Goal: Transaction & Acquisition: Obtain resource

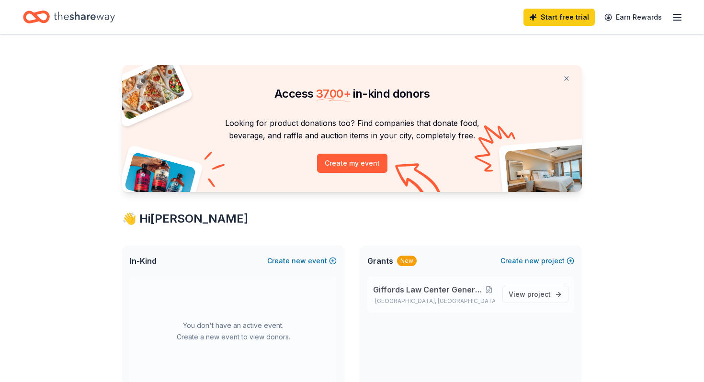
click at [418, 297] on div "Giffords Law Center General Operating Support [GEOGRAPHIC_DATA], [GEOGRAPHIC_DA…" at bounding box center [434, 294] width 122 height 21
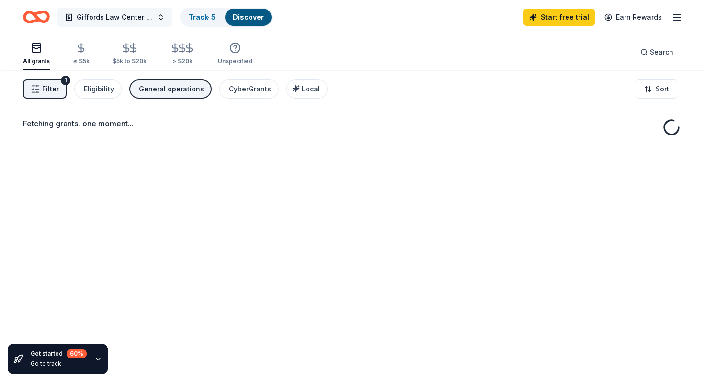
click at [120, 17] on span "Giffords Law Center General Operating Support" at bounding box center [115, 16] width 77 height 11
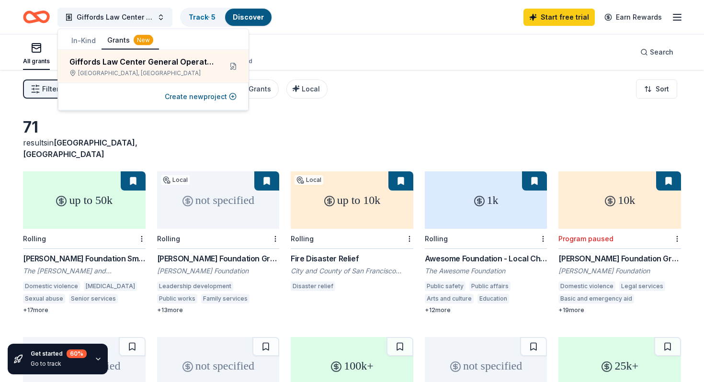
click at [332, 38] on div "All grants ≤ $5k $5k to $20k > $20k Unspecified Search" at bounding box center [352, 51] width 658 height 35
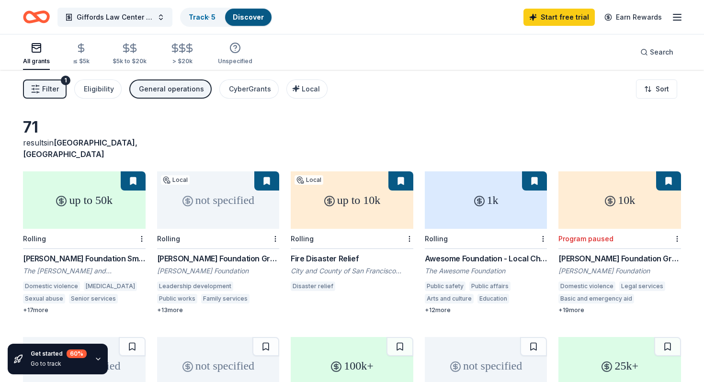
click at [90, 216] on div "up to 50k" at bounding box center [84, 200] width 123 height 57
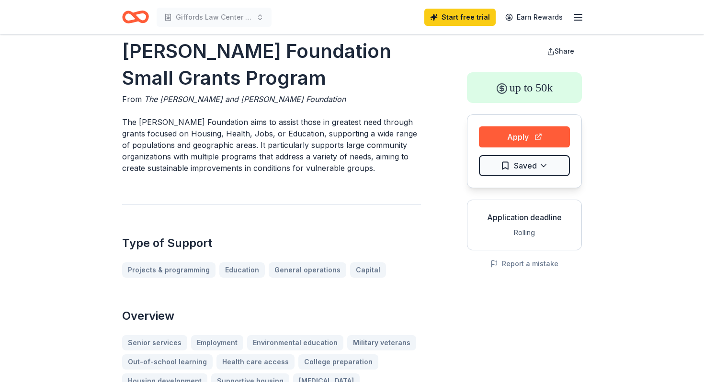
scroll to position [21, 0]
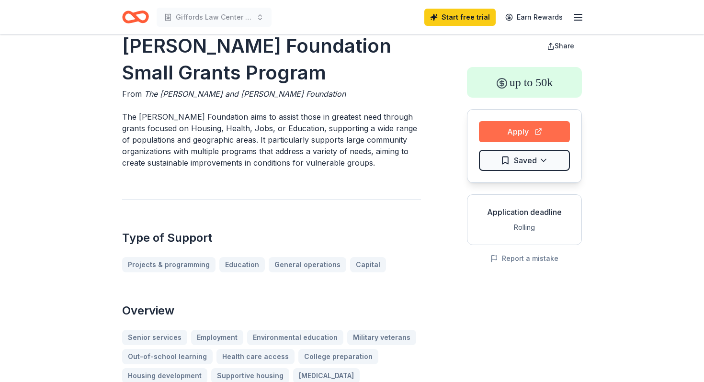
click at [547, 128] on button "Apply" at bounding box center [524, 131] width 91 height 21
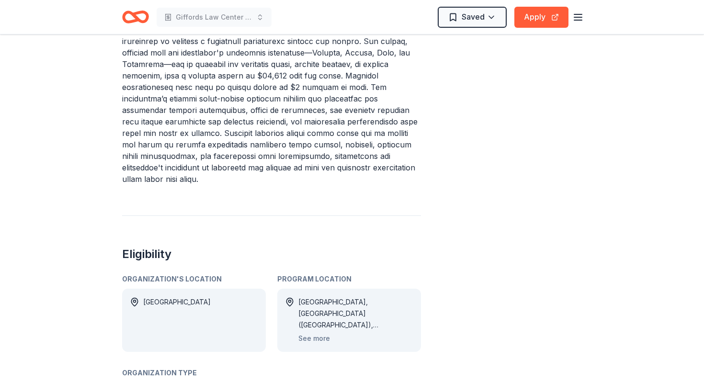
scroll to position [369, 0]
